Goal: Transaction & Acquisition: Book appointment/travel/reservation

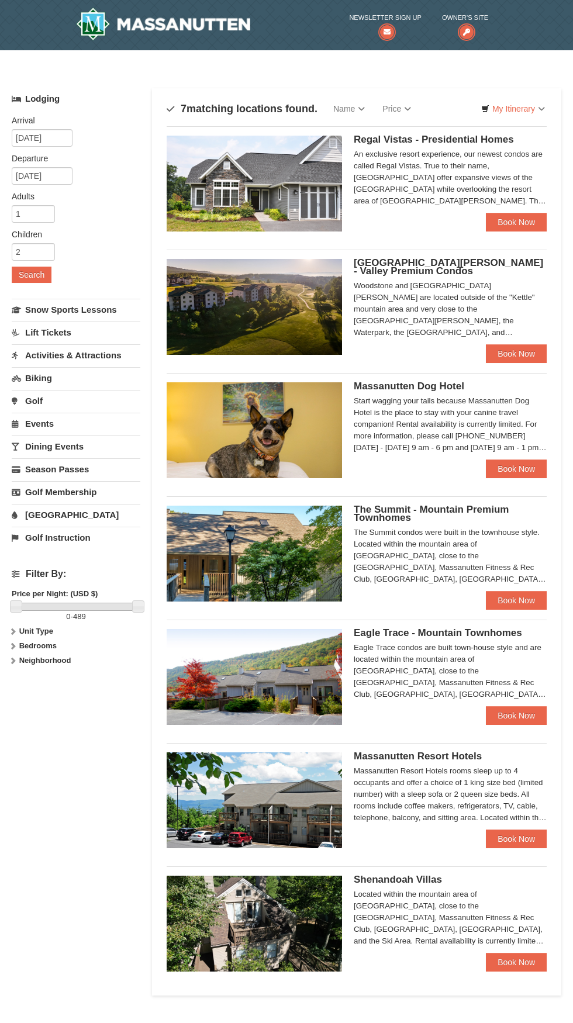
click at [94, 357] on link "Activities & Attractions" at bounding box center [76, 355] width 129 height 22
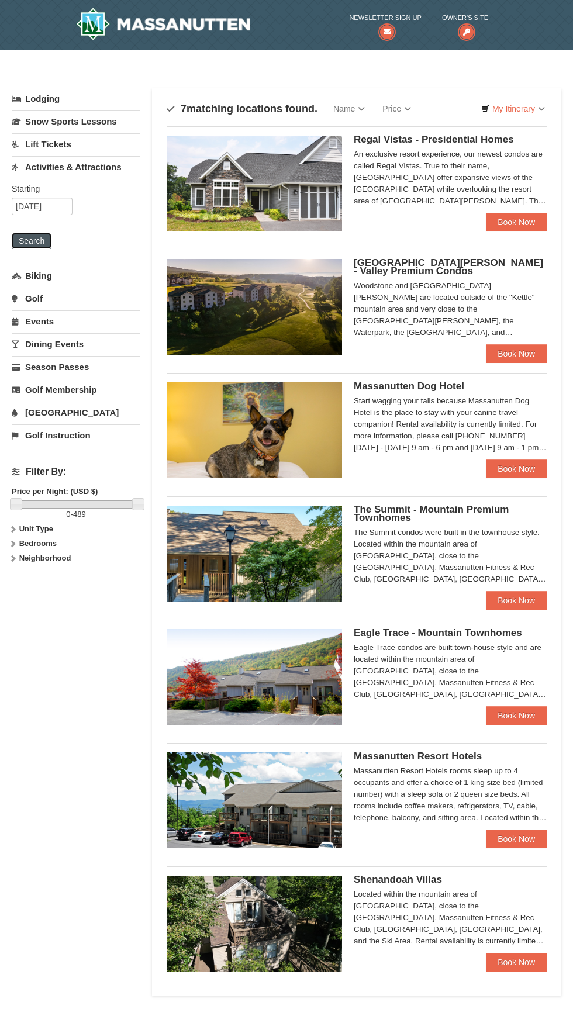
click at [44, 241] on button "Search" at bounding box center [32, 241] width 40 height 16
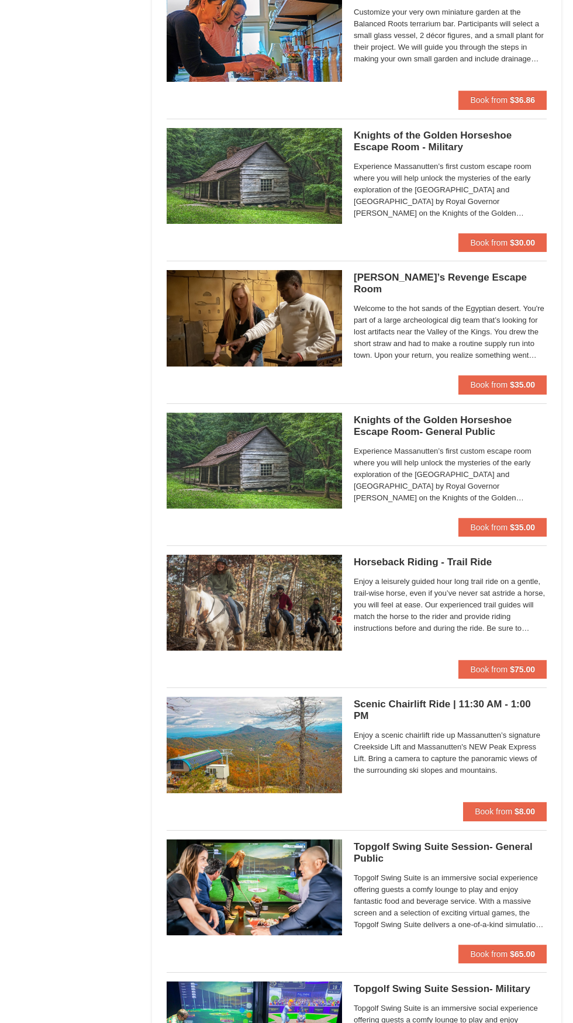
scroll to position [1002, 0]
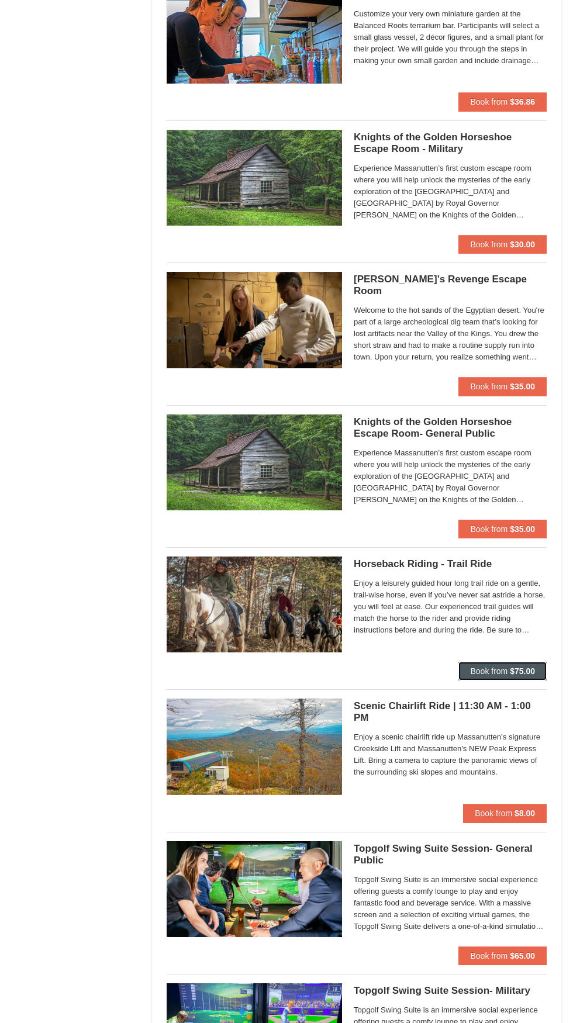
click at [528, 668] on strong "$75.00" at bounding box center [522, 670] width 25 height 9
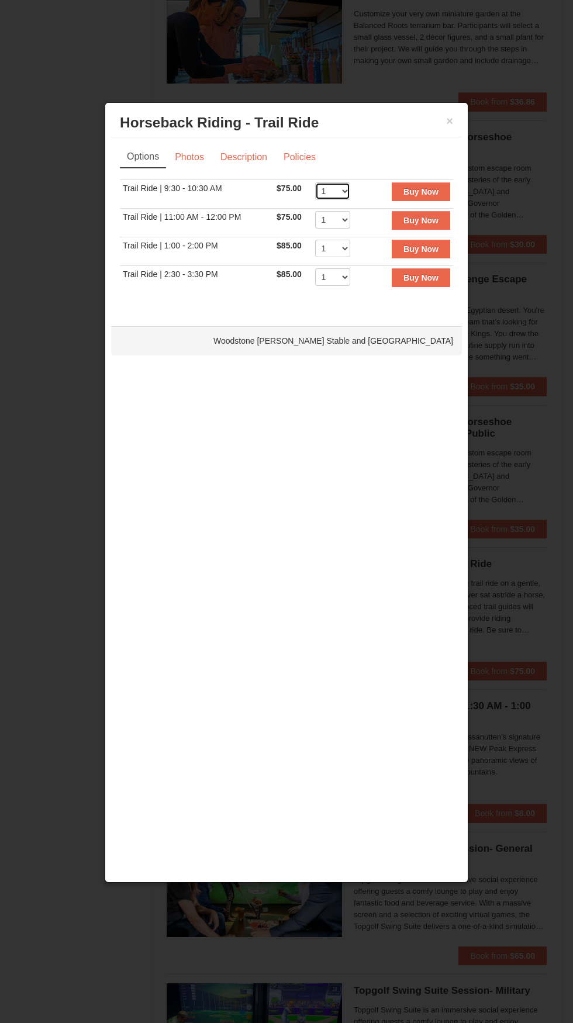
click at [331, 187] on select "1 2 3 4 5 6 7 8 9 10 11 12" at bounding box center [332, 191] width 35 height 18
click at [315, 182] on select "1 2 3 4 5 6 7 8 9 10 11 12" at bounding box center [332, 191] width 35 height 18
click at [340, 186] on select "1 2 3 4 5 6 7 8 9 10 11 12" at bounding box center [332, 191] width 35 height 18
select select "1"
click at [315, 182] on select "1 2 3 4 5 6 7 8 9 10 11 12" at bounding box center [332, 191] width 35 height 18
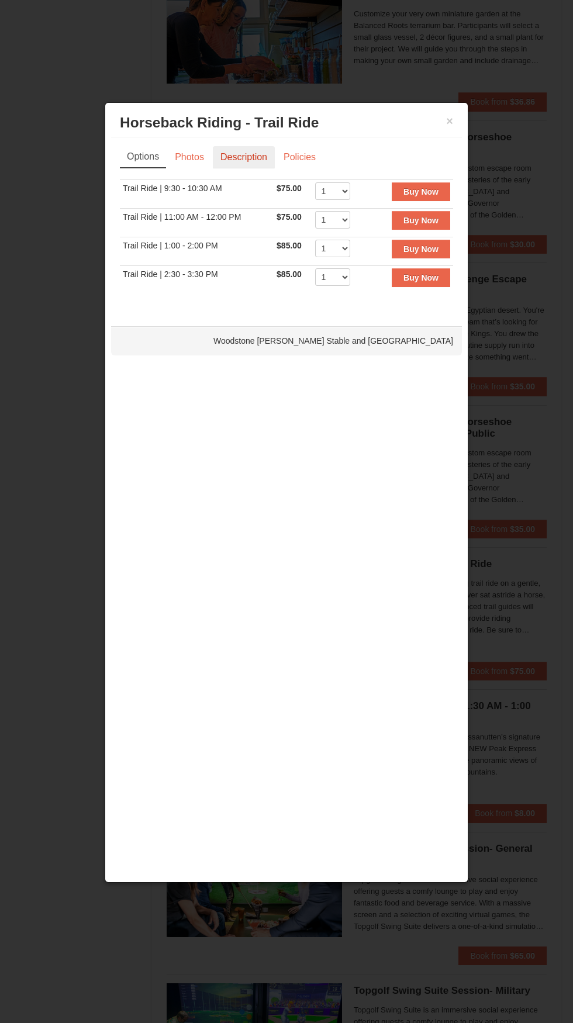
click at [236, 160] on link "Description" at bounding box center [244, 157] width 62 height 22
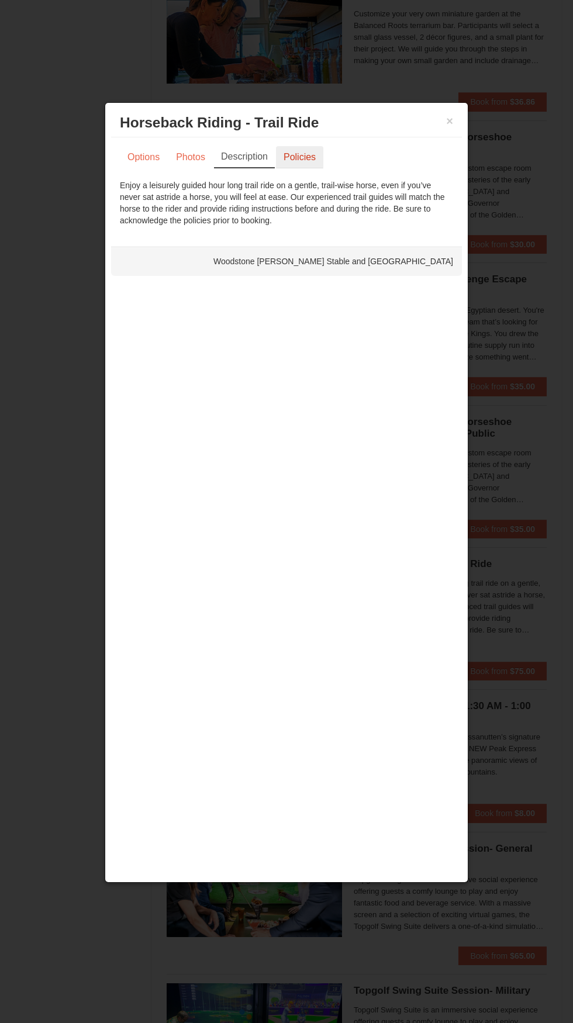
click at [301, 162] on link "Policies" at bounding box center [299, 157] width 47 height 22
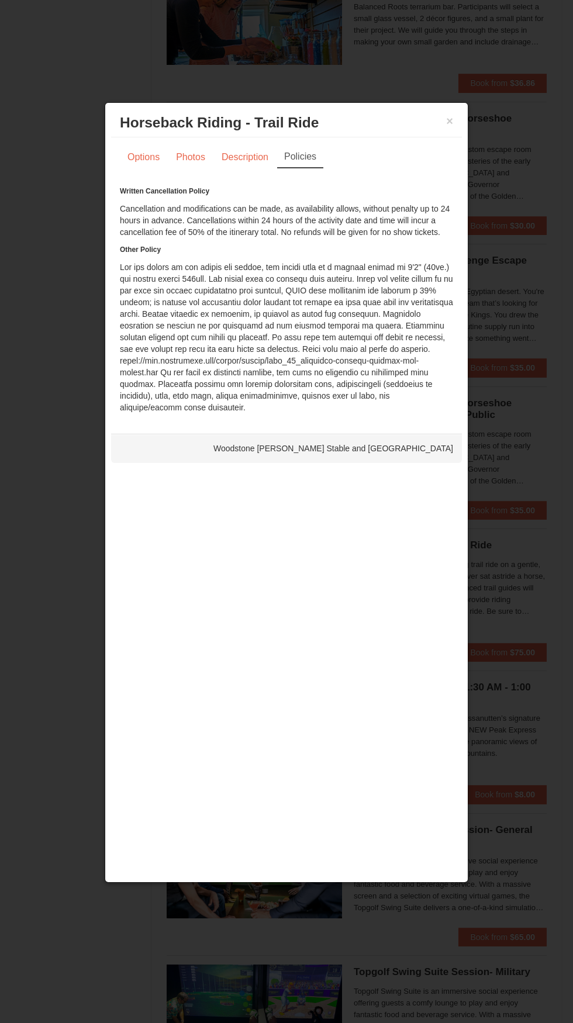
scroll to position [1040, 0]
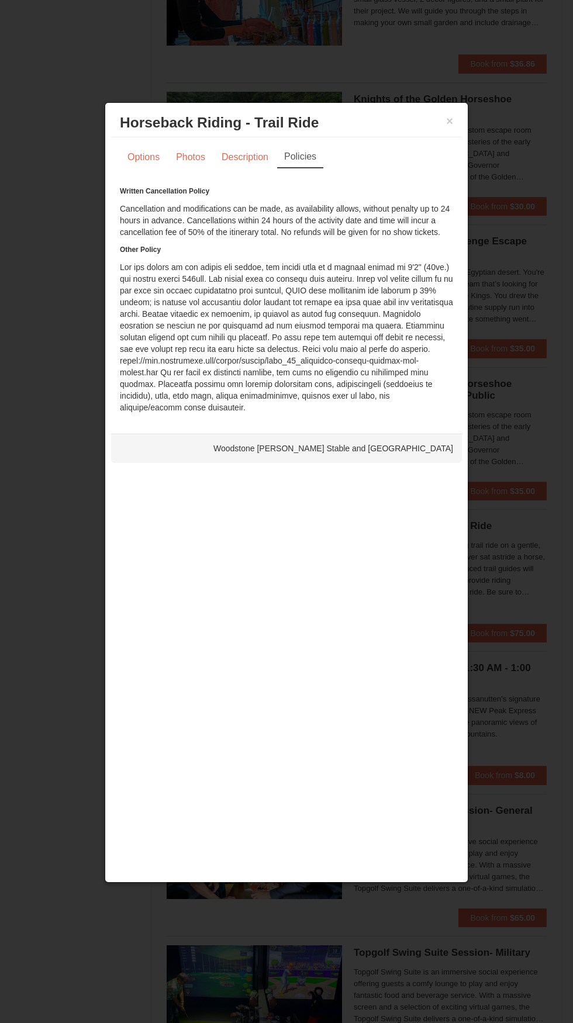
click at [471, 127] on div at bounding box center [286, 511] width 573 height 1023
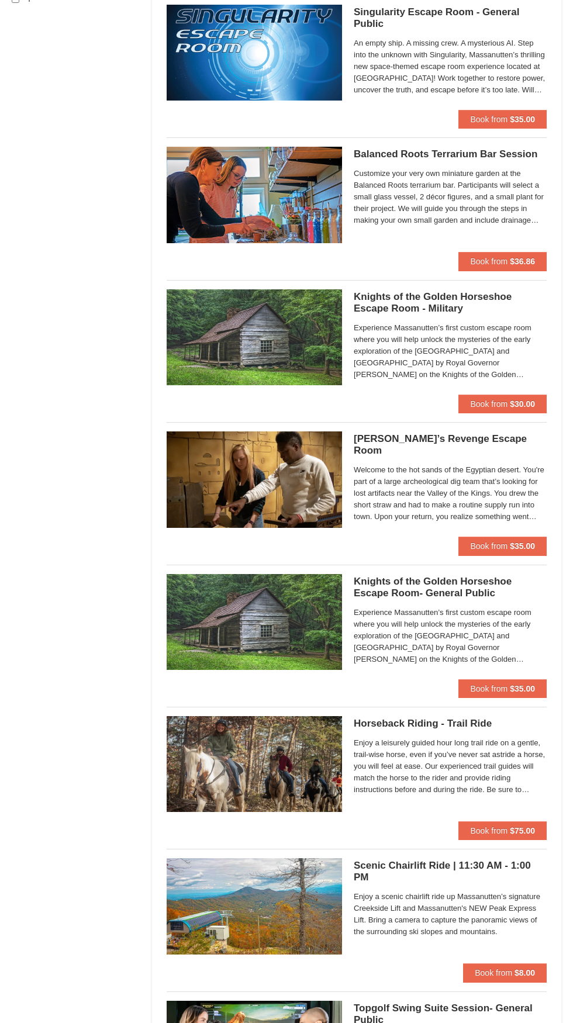
scroll to position [842, 0]
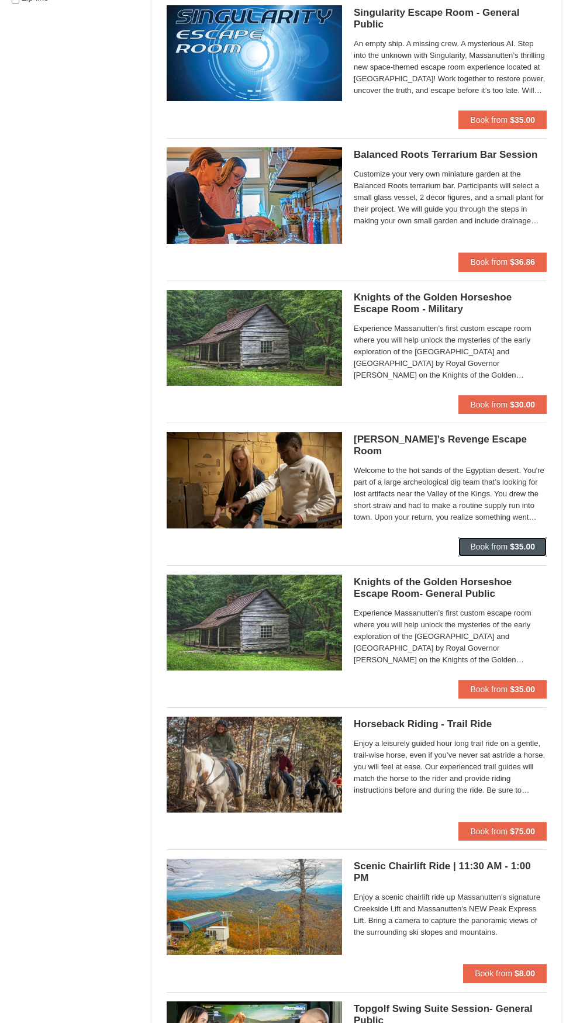
click at [519, 543] on strong "$35.00" at bounding box center [522, 546] width 25 height 9
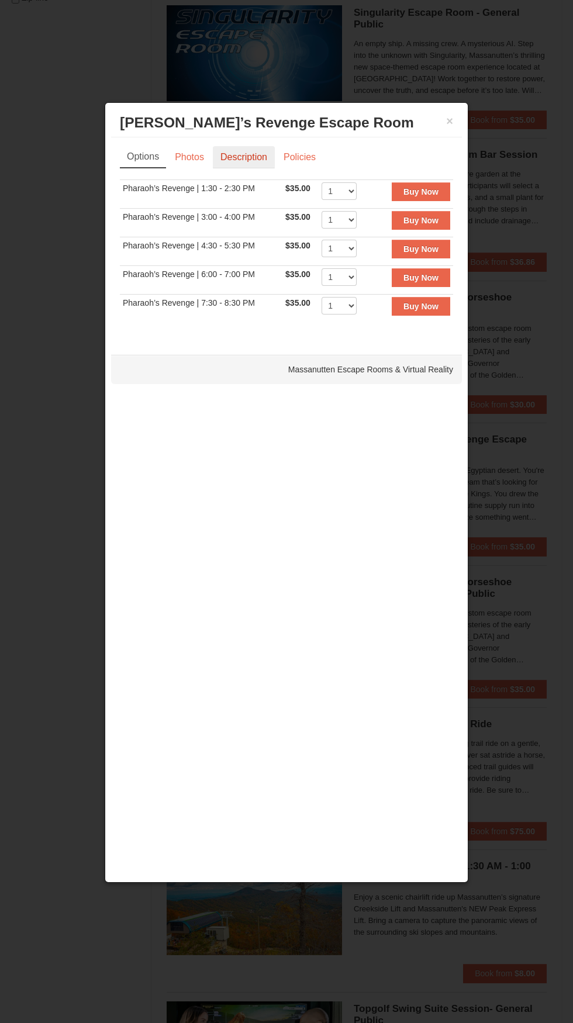
click at [248, 161] on link "Description" at bounding box center [244, 157] width 62 height 22
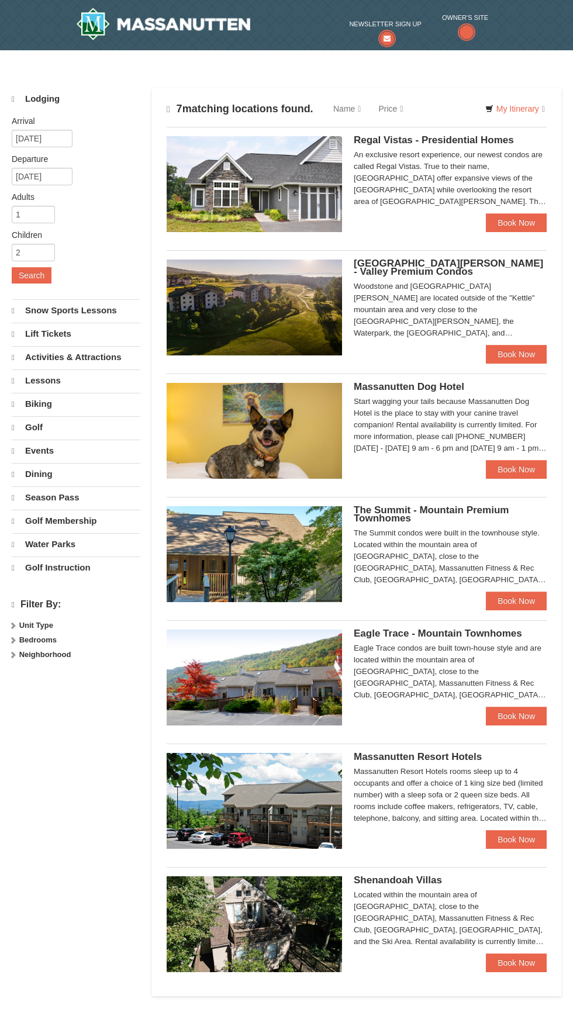
select select "10"
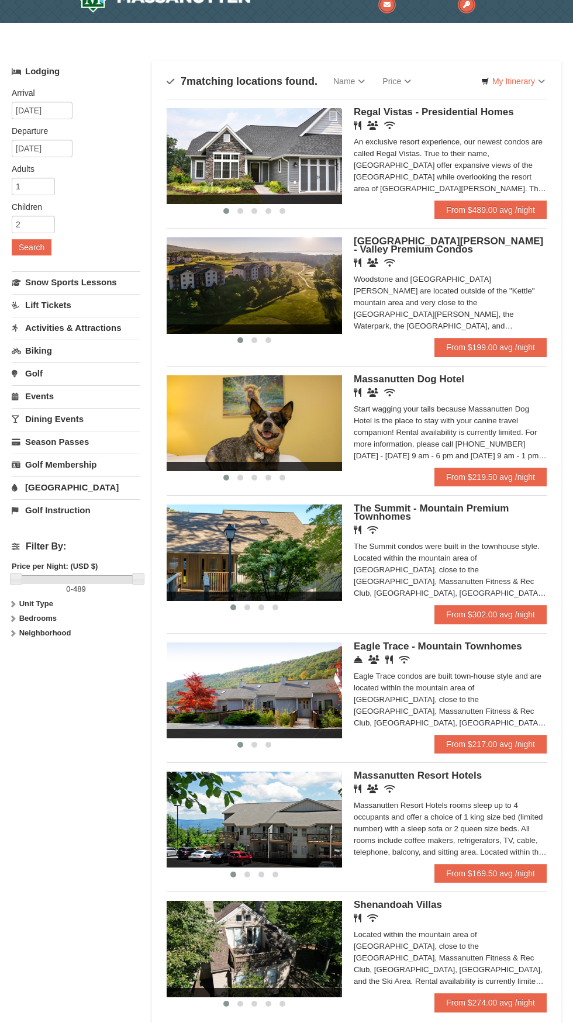
scroll to position [27, 0]
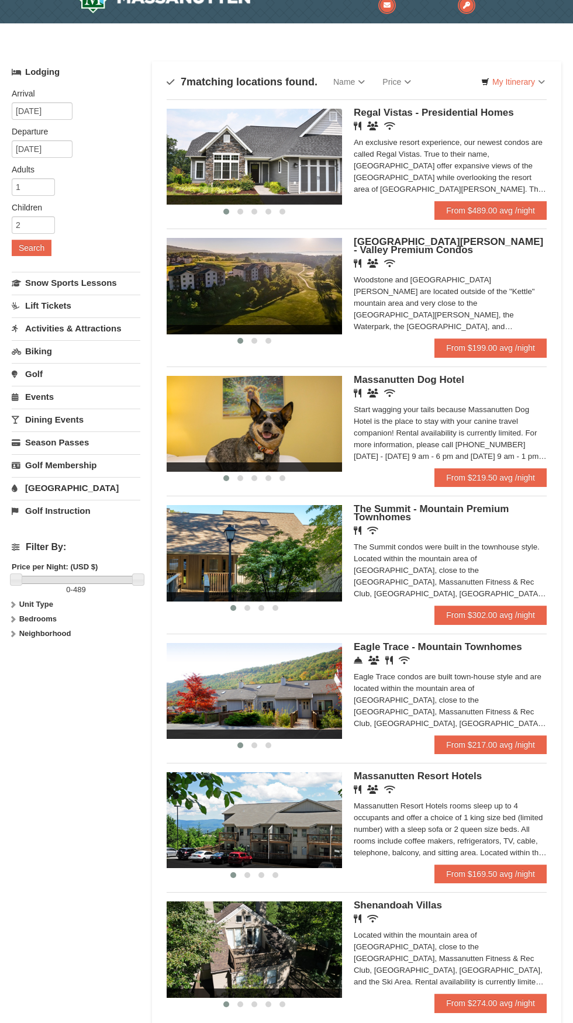
click at [70, 427] on link "Dining Events" at bounding box center [76, 420] width 129 height 22
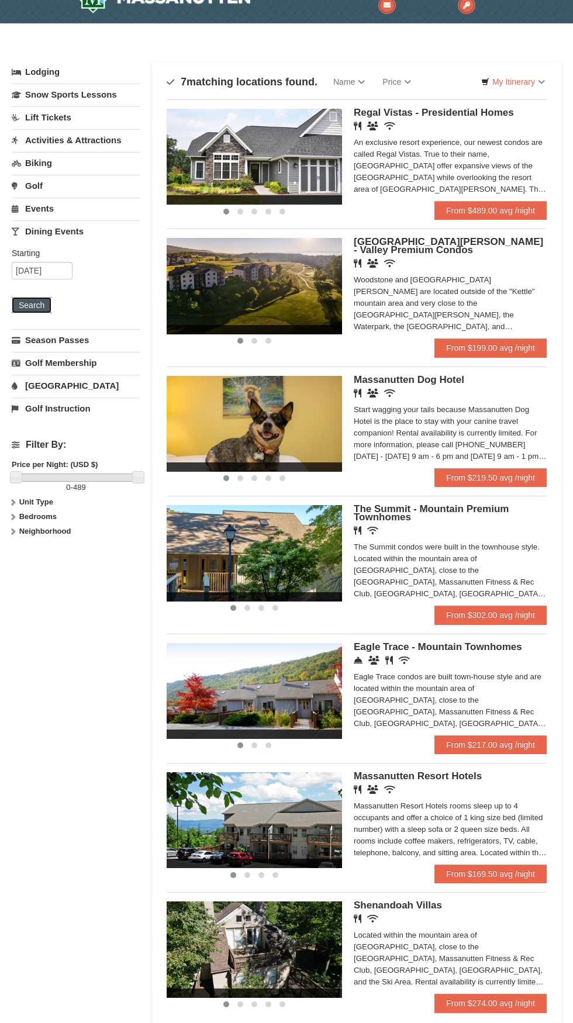
click at [33, 305] on button "Search" at bounding box center [32, 305] width 40 height 16
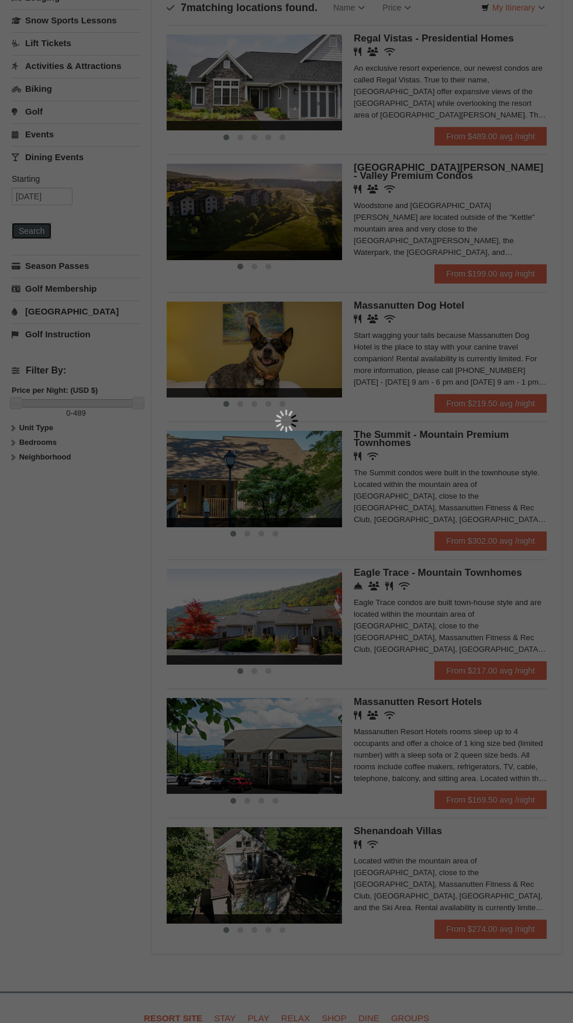
scroll to position [116, 0]
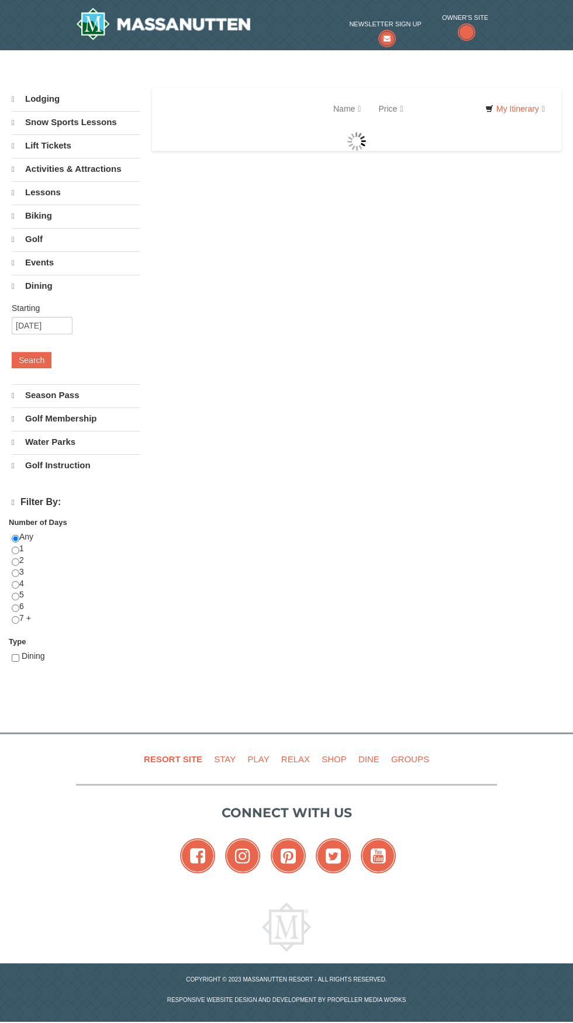
select select "10"
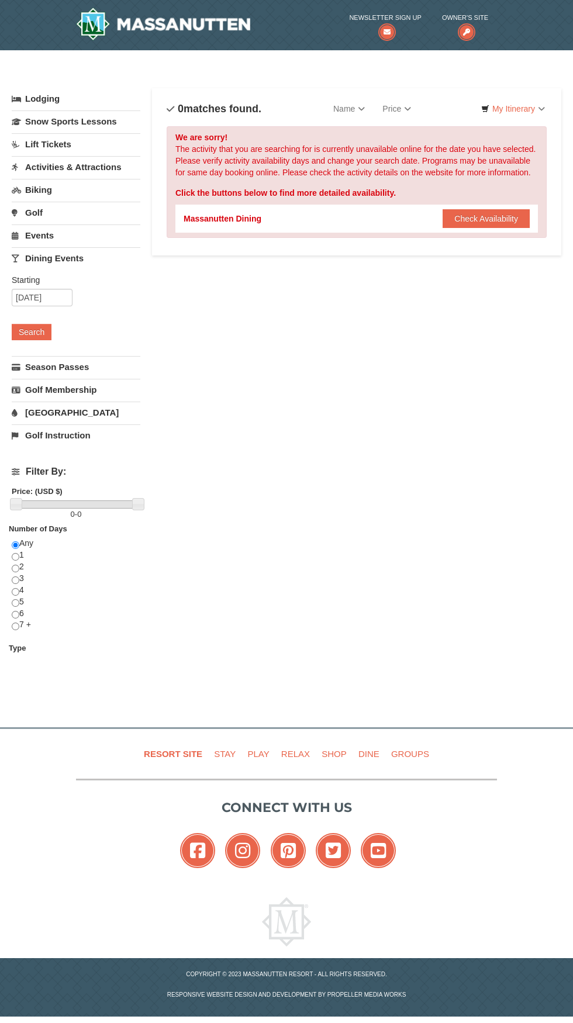
click at [44, 187] on link "Biking" at bounding box center [76, 190] width 129 height 22
click at [45, 260] on button "Search" at bounding box center [32, 263] width 40 height 16
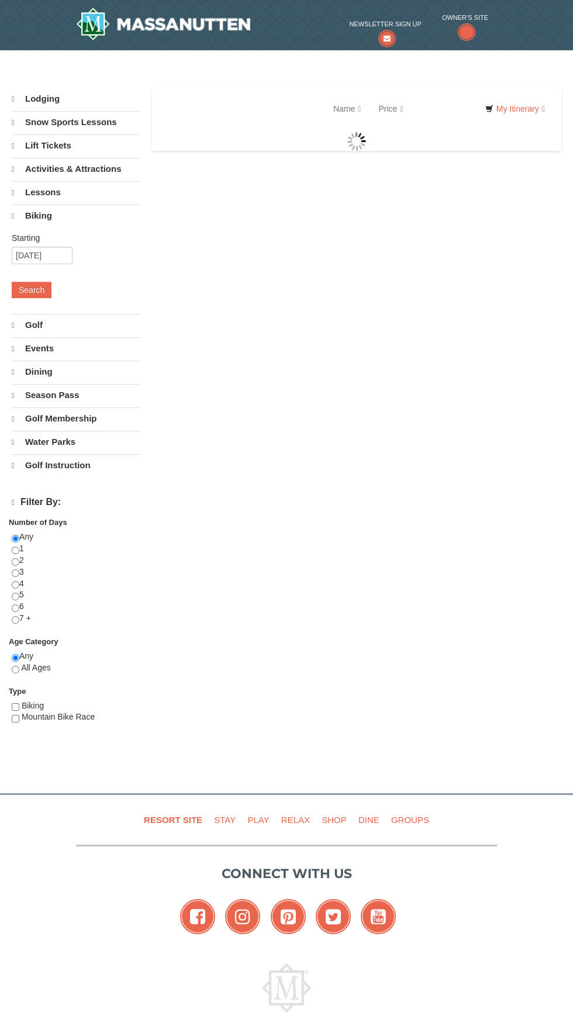
select select "10"
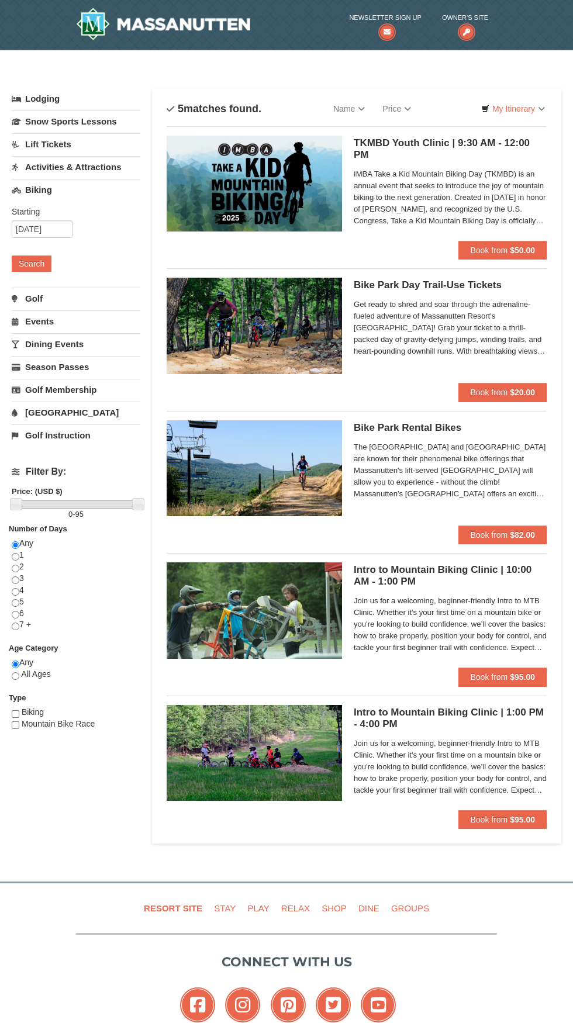
click at [92, 167] on link "Activities & Attractions" at bounding box center [76, 167] width 129 height 22
click at [38, 247] on button "Search" at bounding box center [32, 241] width 40 height 16
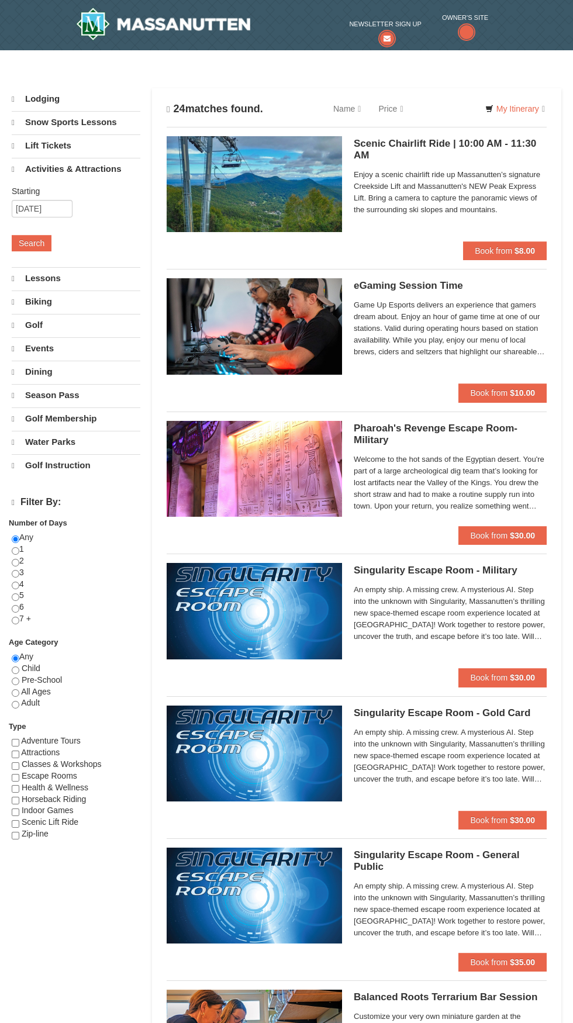
select select "10"
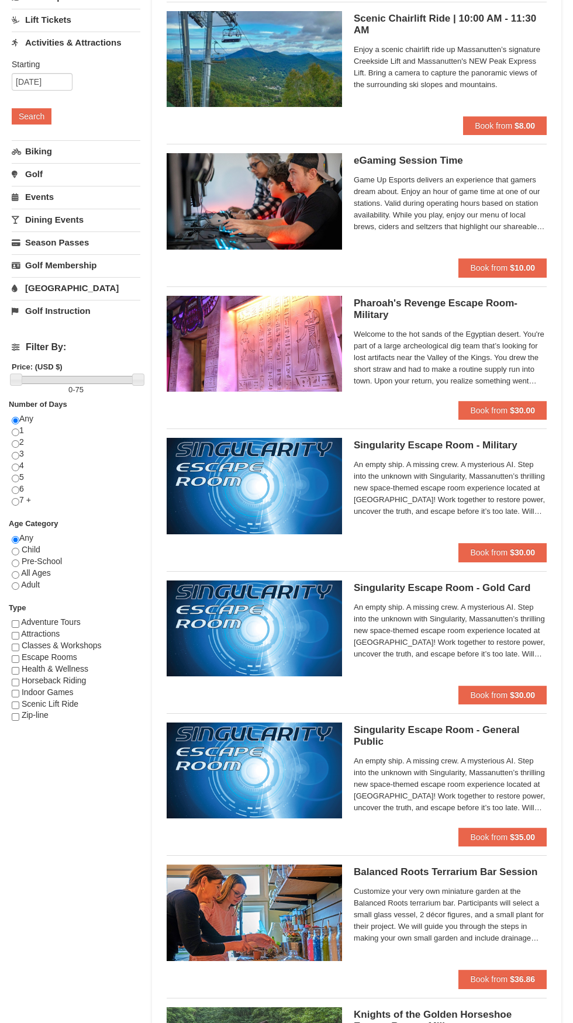
scroll to position [126, 0]
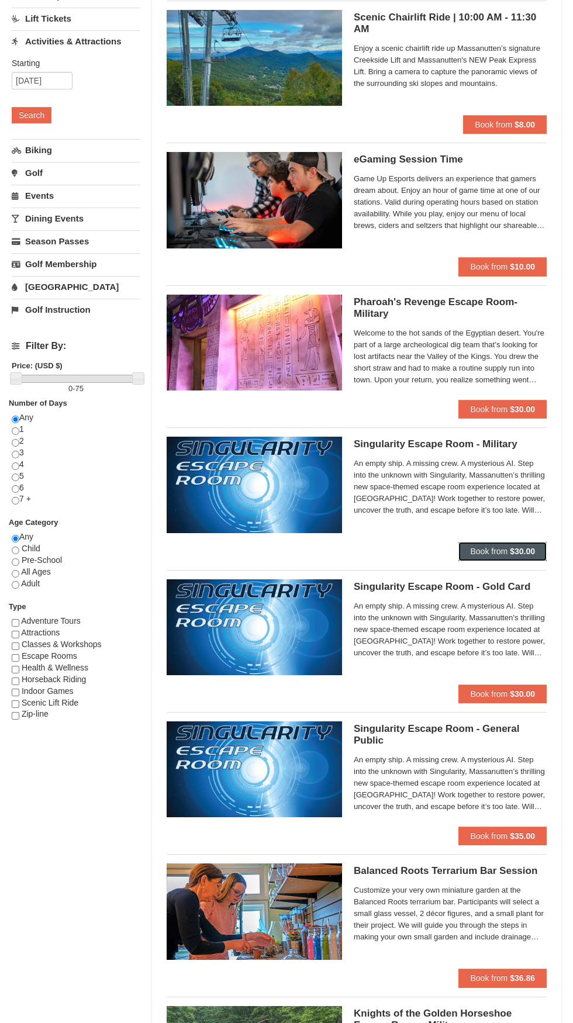
click at [524, 553] on strong "$30.00" at bounding box center [522, 551] width 25 height 9
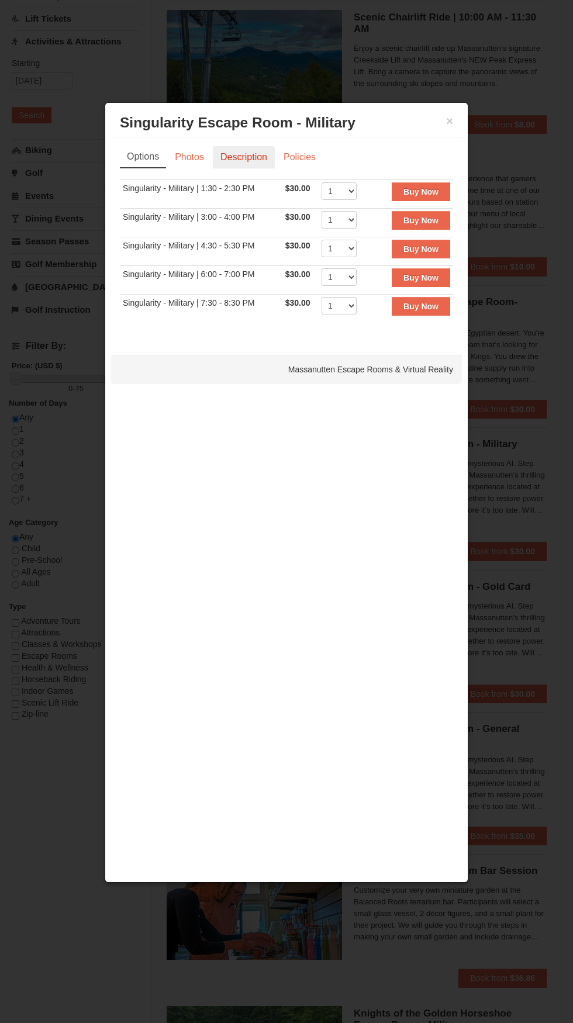
click at [251, 166] on link "Description" at bounding box center [244, 157] width 62 height 22
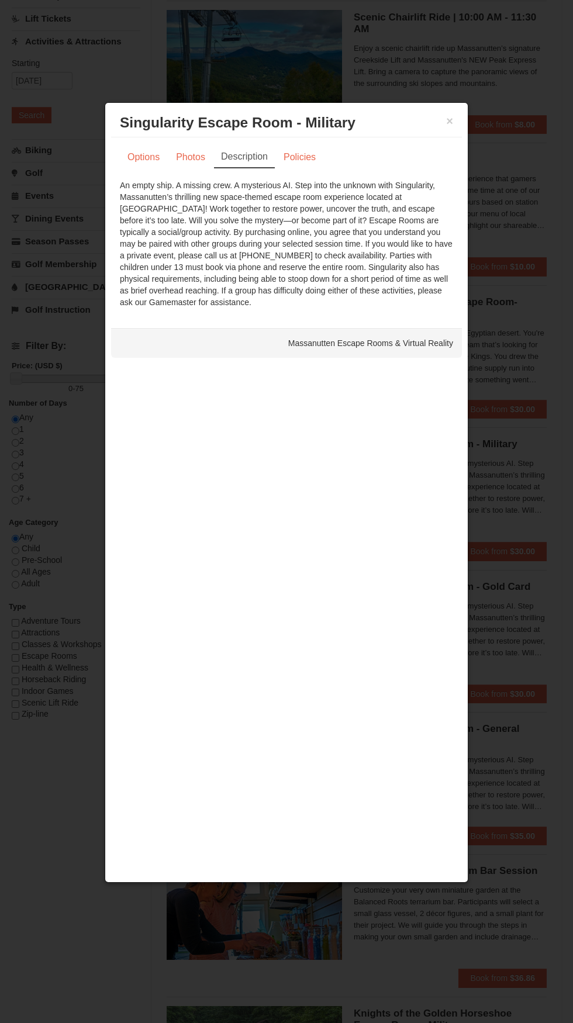
click at [377, 837] on div "× Singularity Escape Room - Military Massanutten Escape Rooms & Virtual Reality…" at bounding box center [287, 492] width 364 height 780
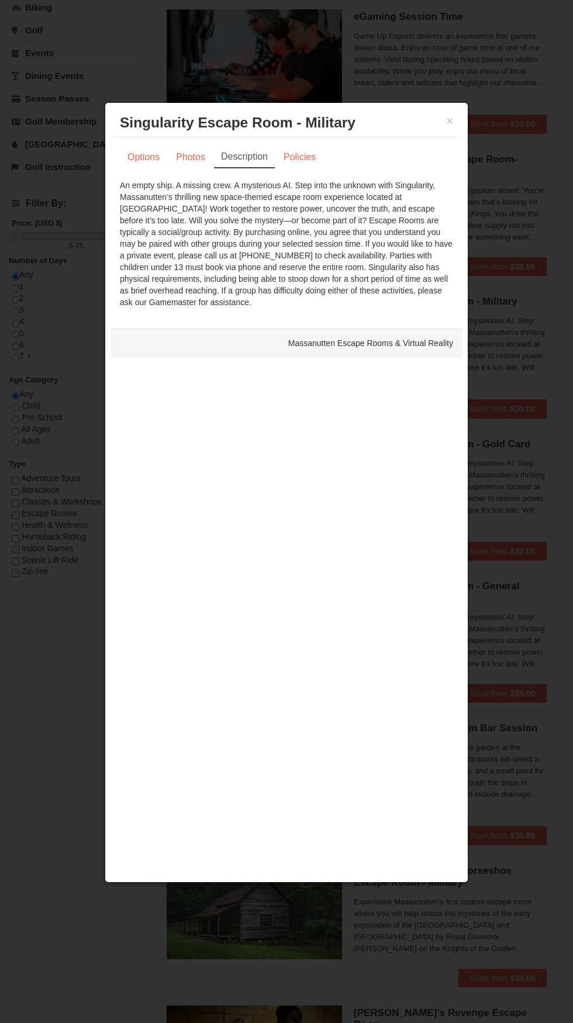
scroll to position [272, 0]
click at [472, 123] on div at bounding box center [286, 511] width 573 height 1023
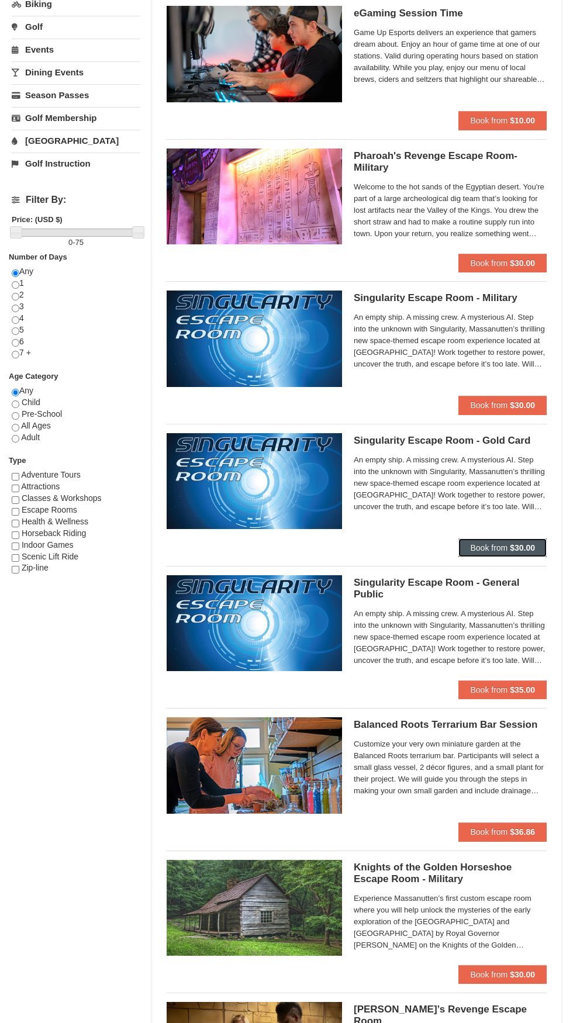
click at [524, 549] on strong "$30.00" at bounding box center [522, 547] width 25 height 9
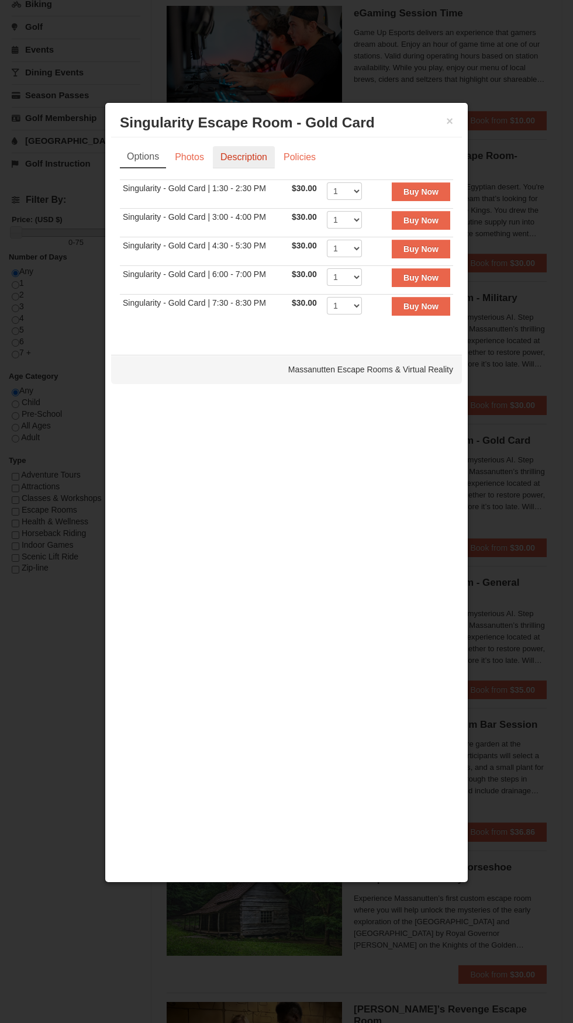
click at [247, 168] on link "Description" at bounding box center [244, 157] width 62 height 22
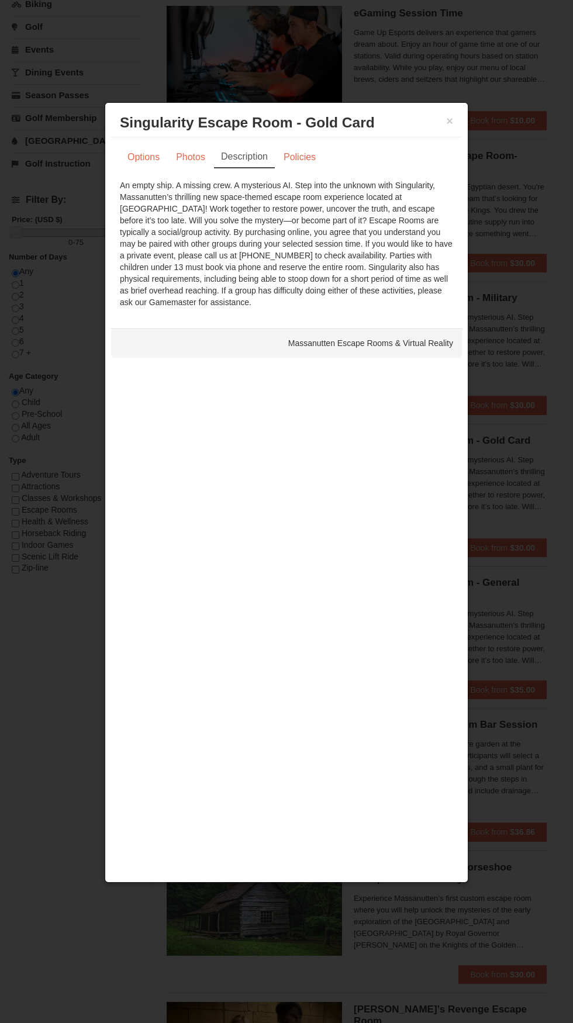
click at [457, 136] on div "× Singularity Escape Room - Gold Card Massanutten Escape Rooms & Virtual Reality" at bounding box center [286, 123] width 351 height 29
click at [469, 127] on div at bounding box center [286, 511] width 573 height 1023
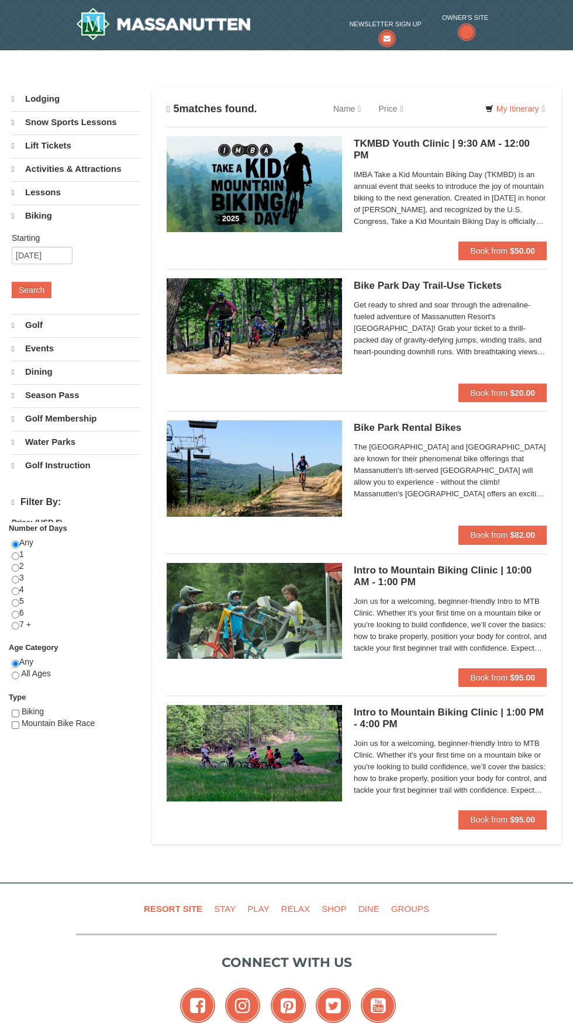
select select "10"
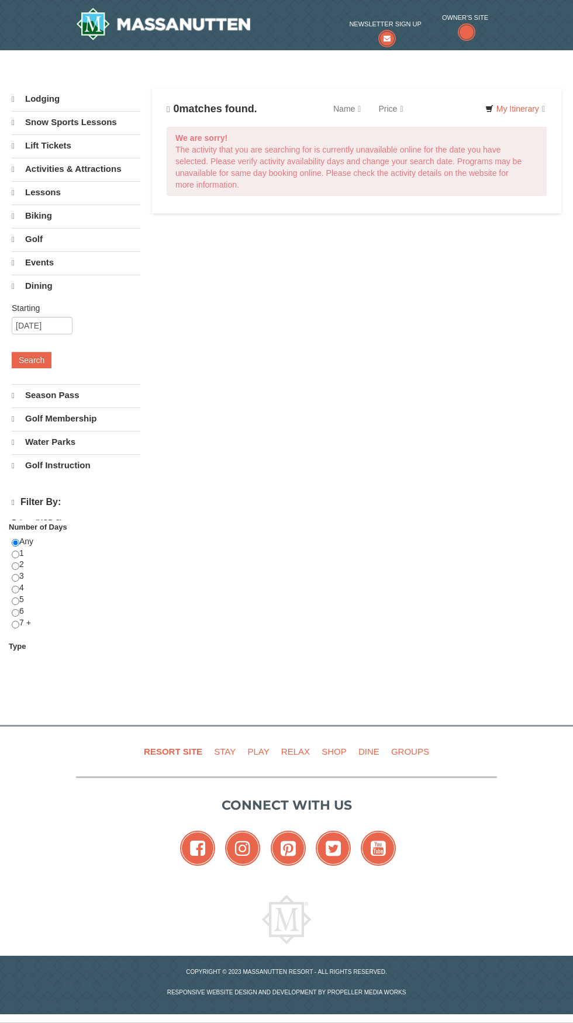
select select "10"
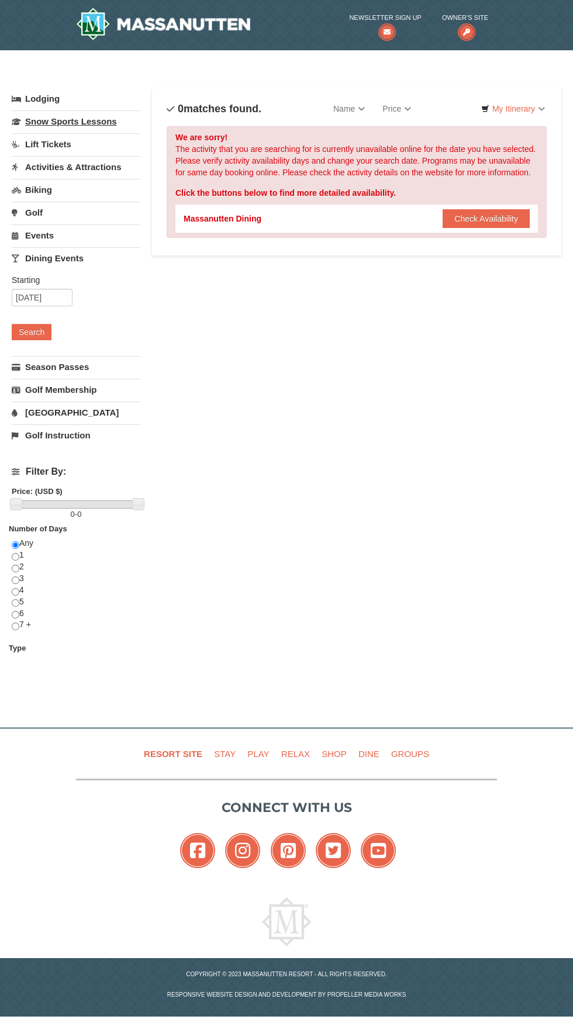
click at [98, 122] on link "Snow Sports Lessons" at bounding box center [76, 121] width 129 height 22
